Goal: Transaction & Acquisition: Purchase product/service

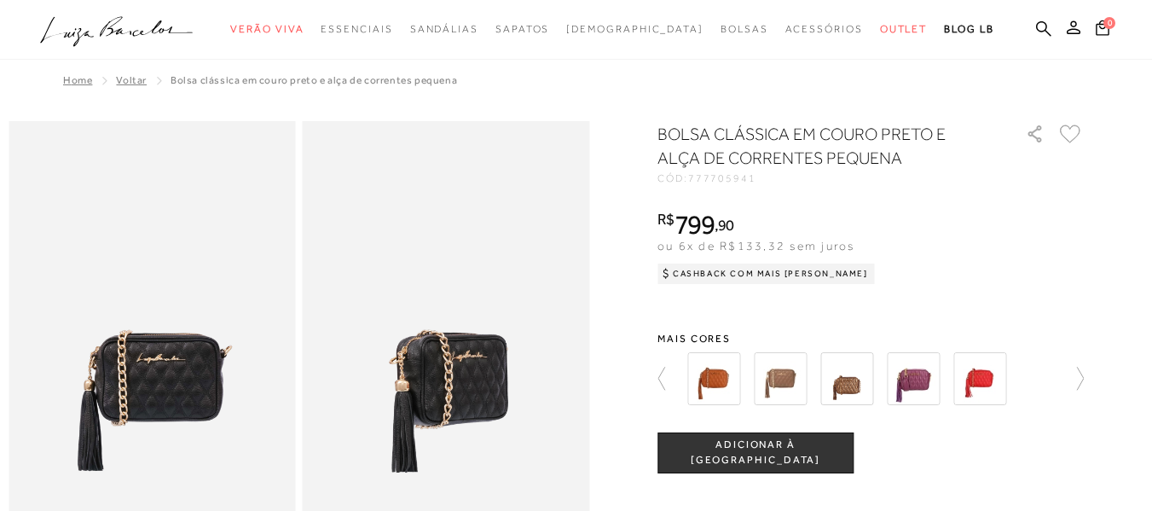
click at [1059, 377] on div at bounding box center [870, 378] width 426 height 63
click at [1080, 372] on icon at bounding box center [1072, 379] width 24 height 24
click at [1078, 372] on div at bounding box center [880, 378] width 396 height 63
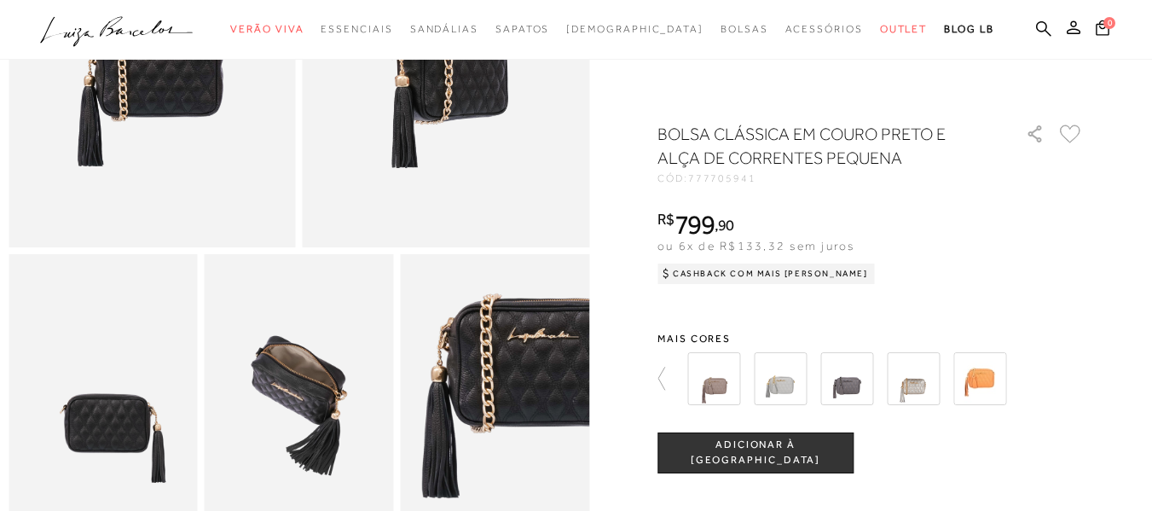
scroll to position [328, 0]
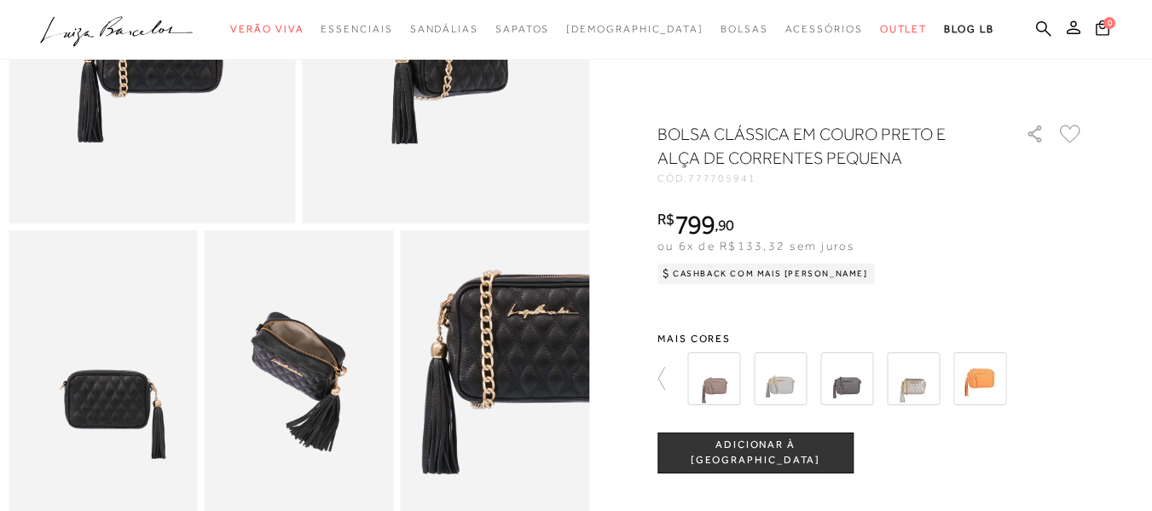
click at [920, 388] on img at bounding box center [913, 378] width 53 height 53
